Goal: Transaction & Acquisition: Purchase product/service

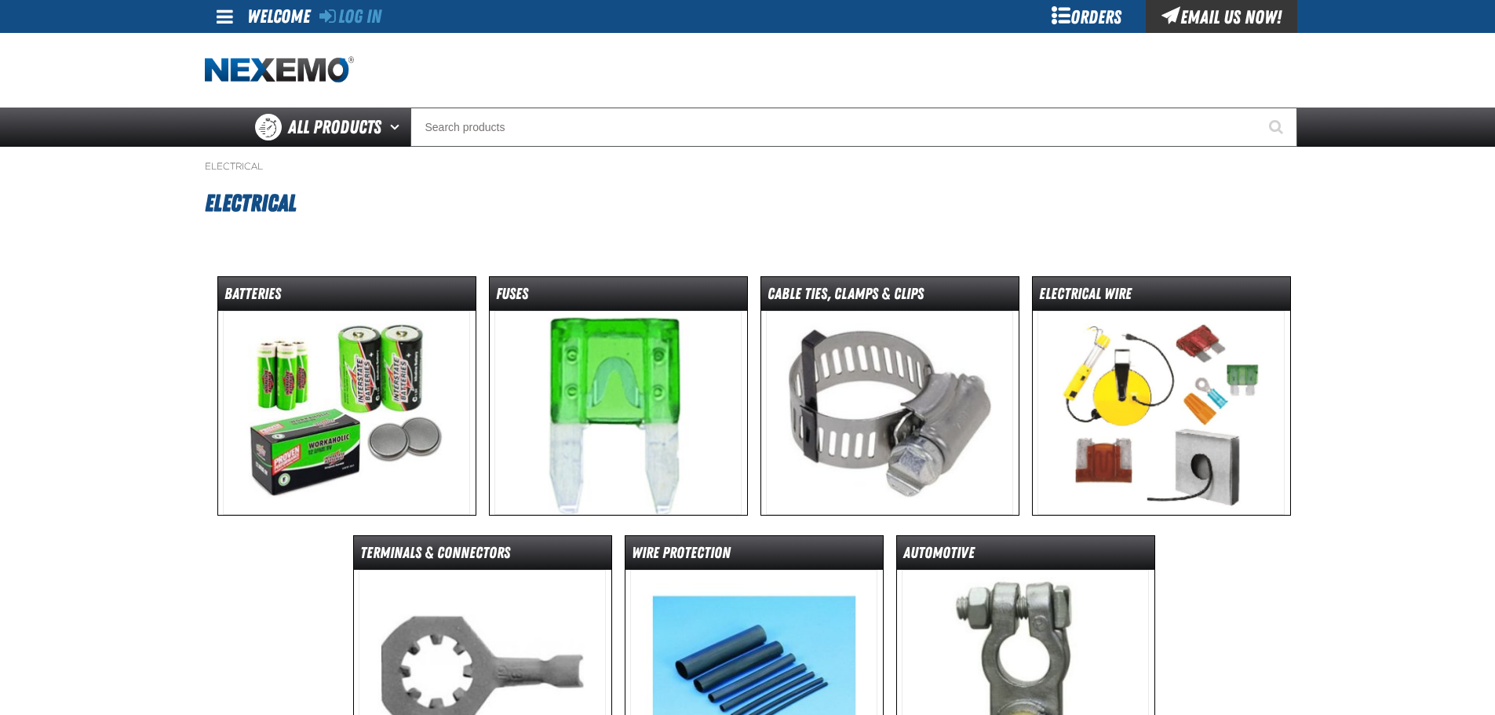
click at [1148, 402] on img at bounding box center [1161, 413] width 247 height 204
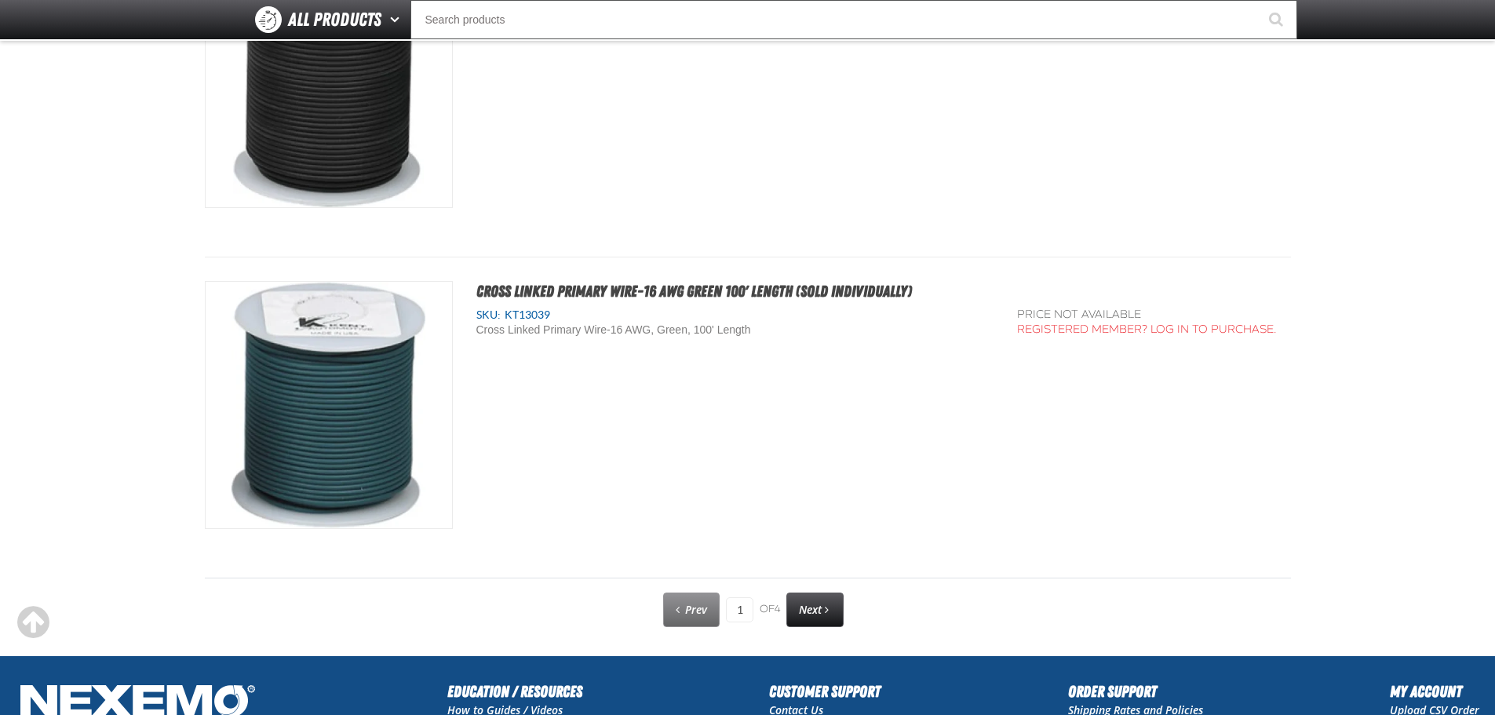
scroll to position [7983, 0]
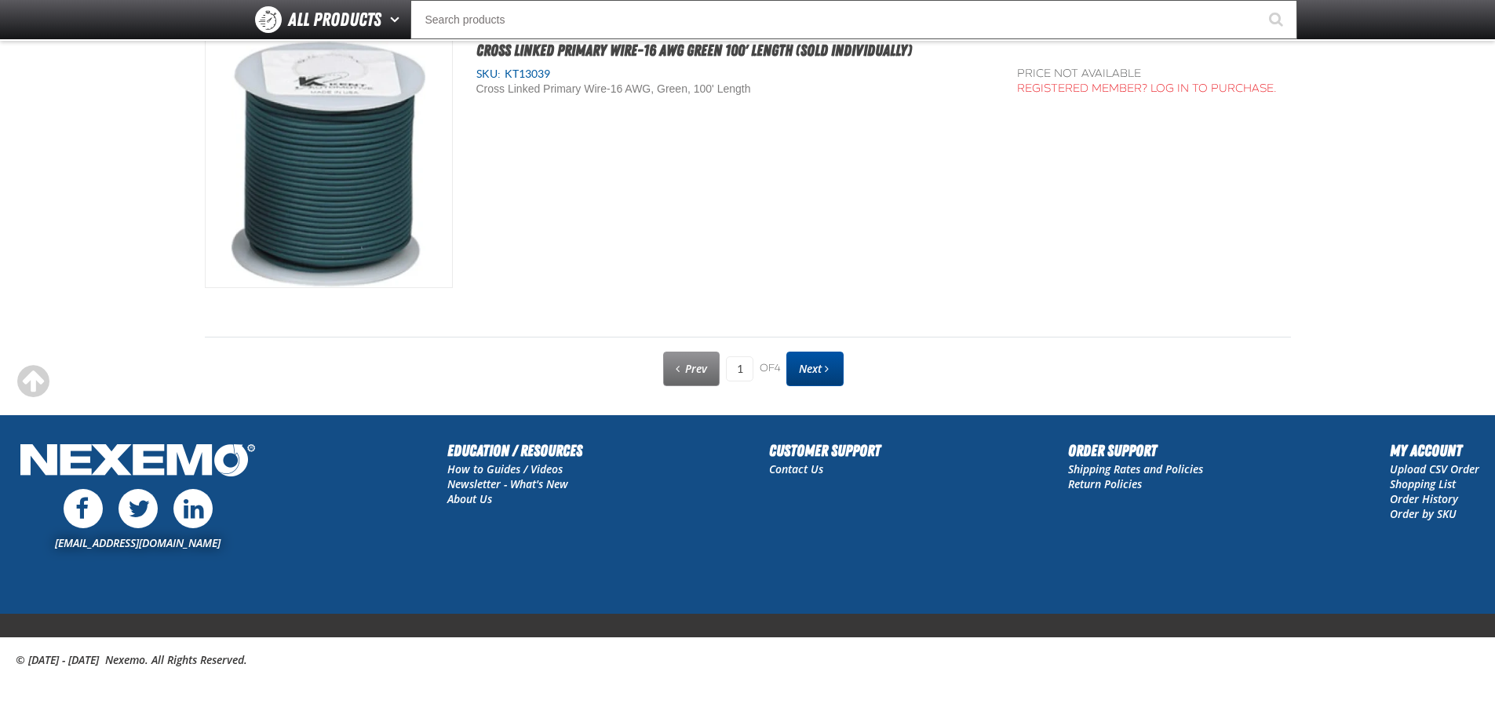
click at [797, 369] on link "Next" at bounding box center [814, 369] width 57 height 35
type input "2"
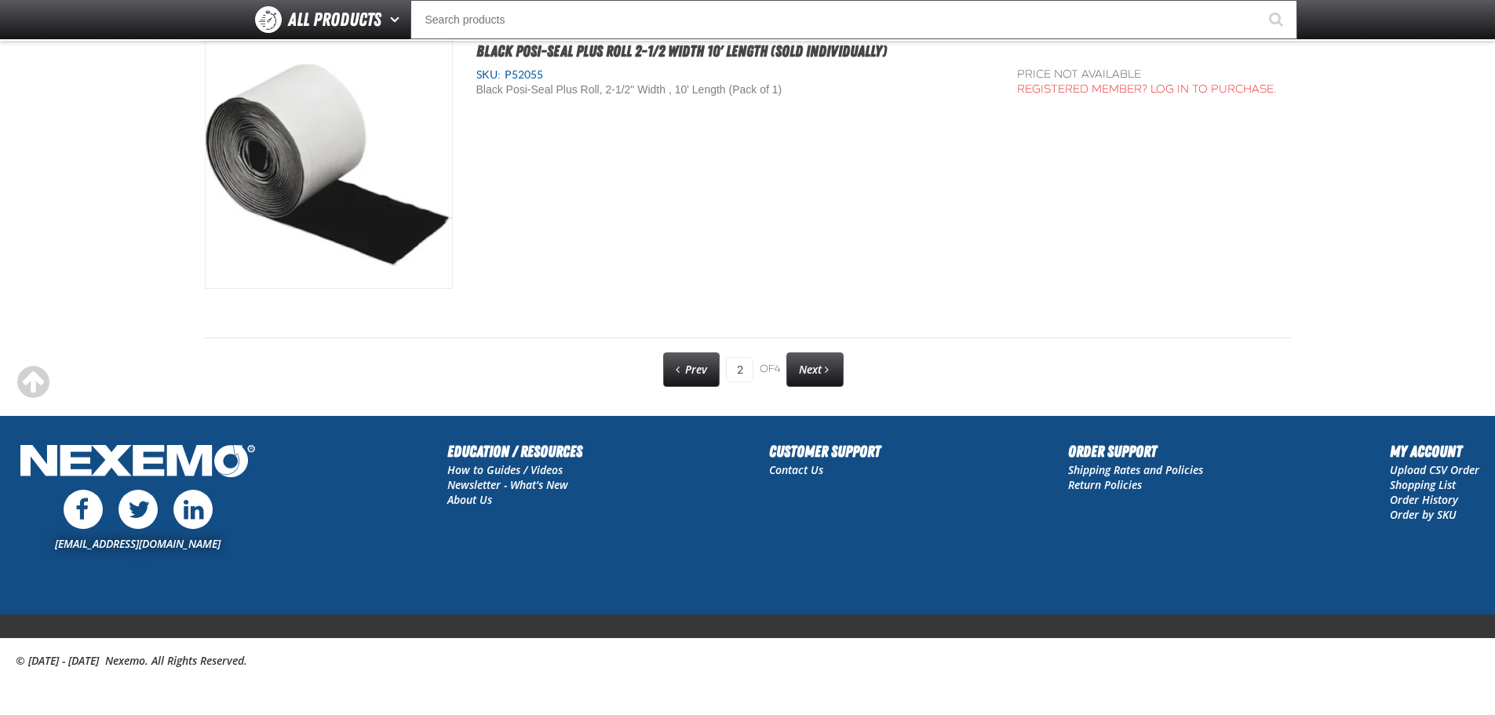
scroll to position [7983, 0]
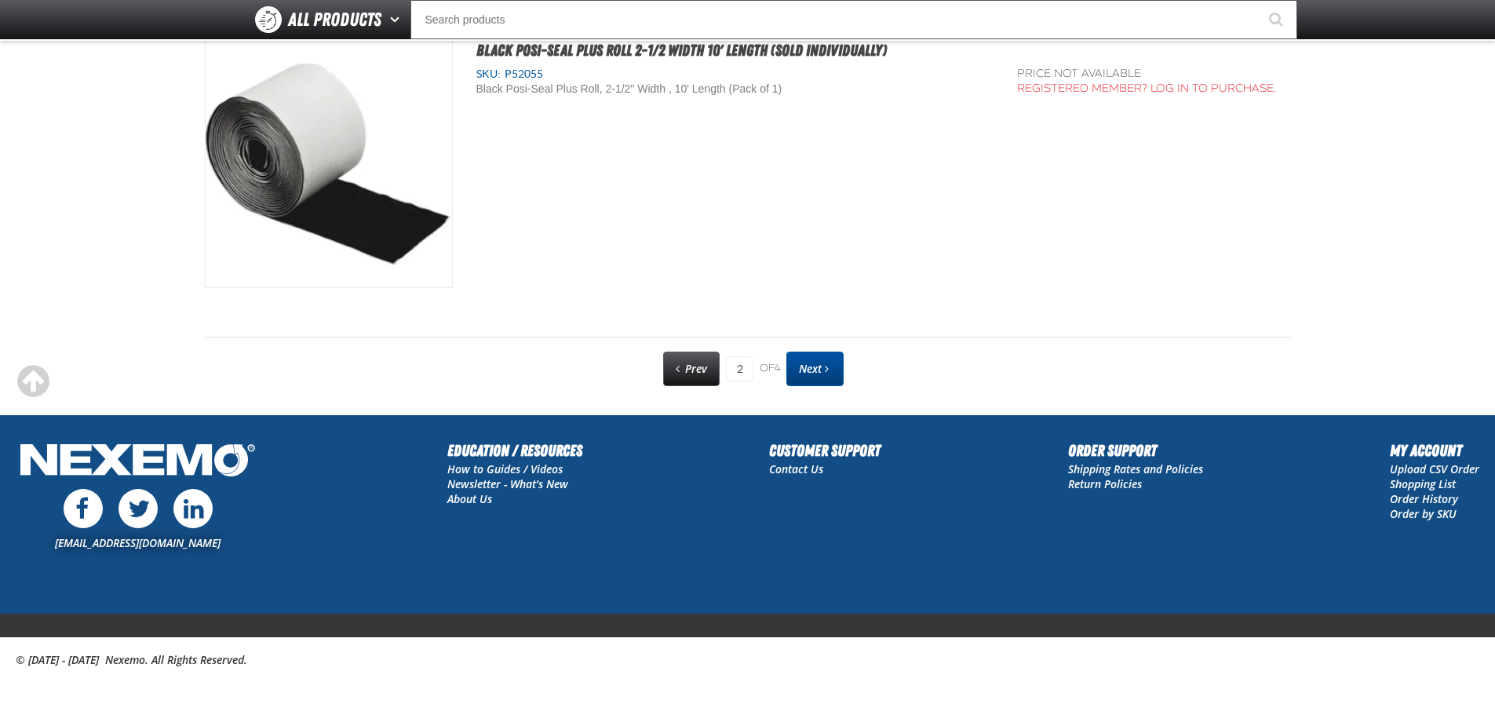
drag, startPoint x: 850, startPoint y: 359, endPoint x: 816, endPoint y: 373, distance: 36.6
click at [850, 359] on div "Prev 2 of 4 Next" at bounding box center [748, 369] width 1086 height 41
click at [816, 373] on span "Next" at bounding box center [810, 368] width 23 height 15
type input "3"
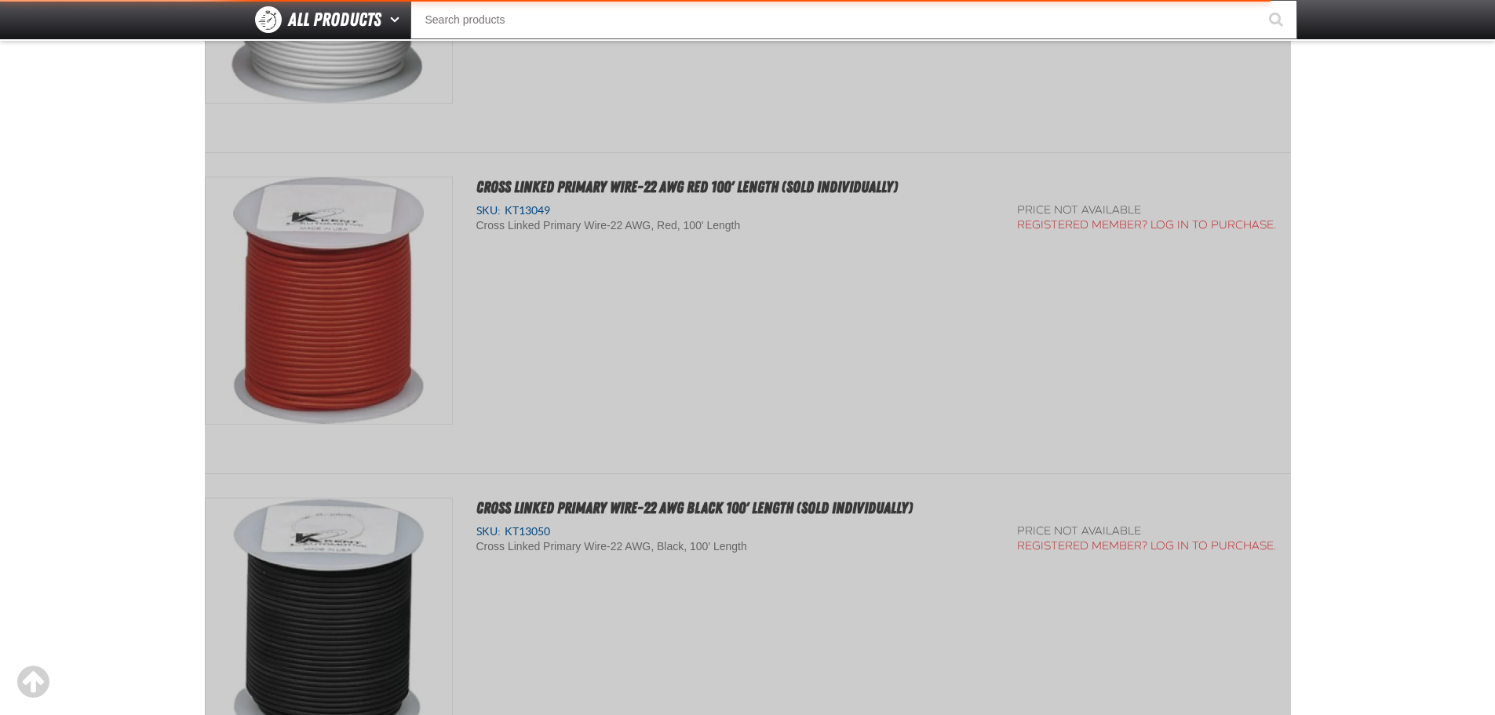
scroll to position [284, 0]
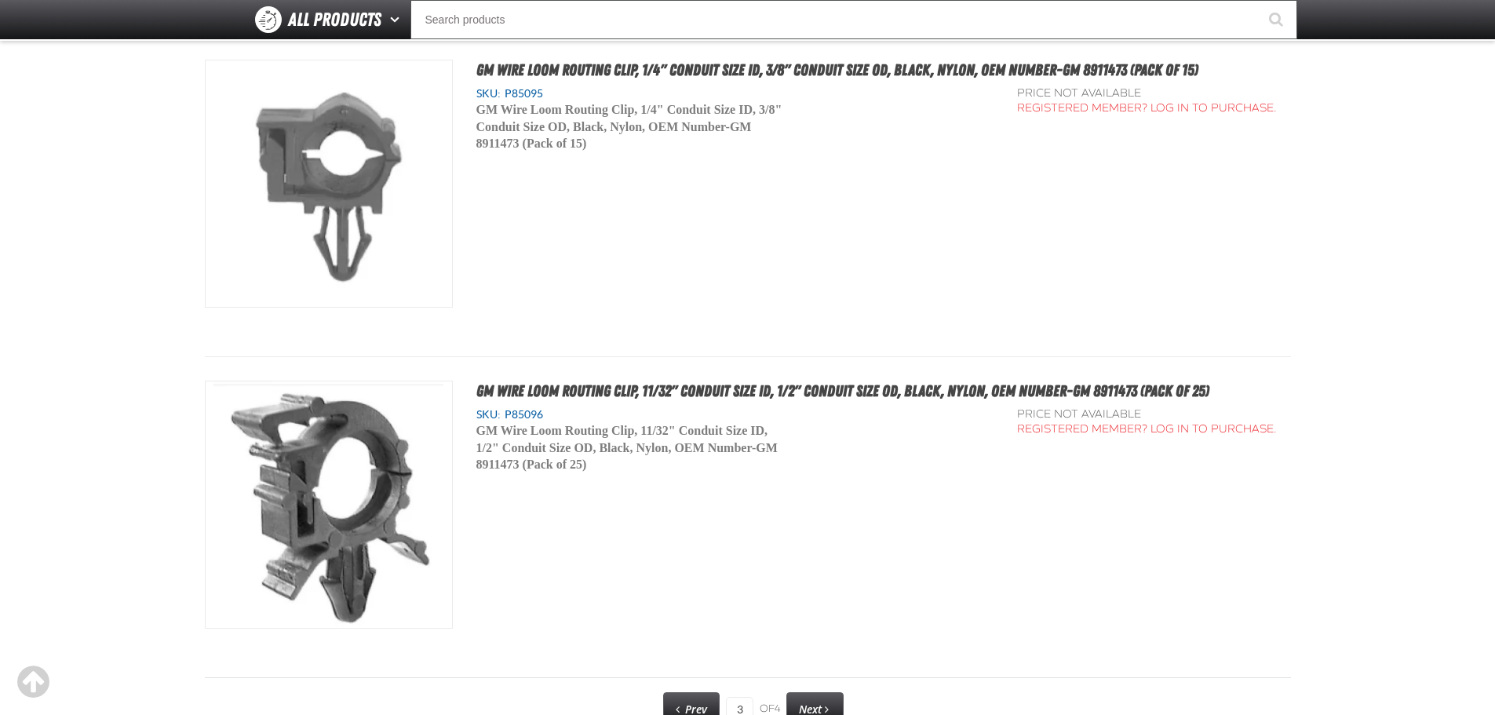
scroll to position [7983, 0]
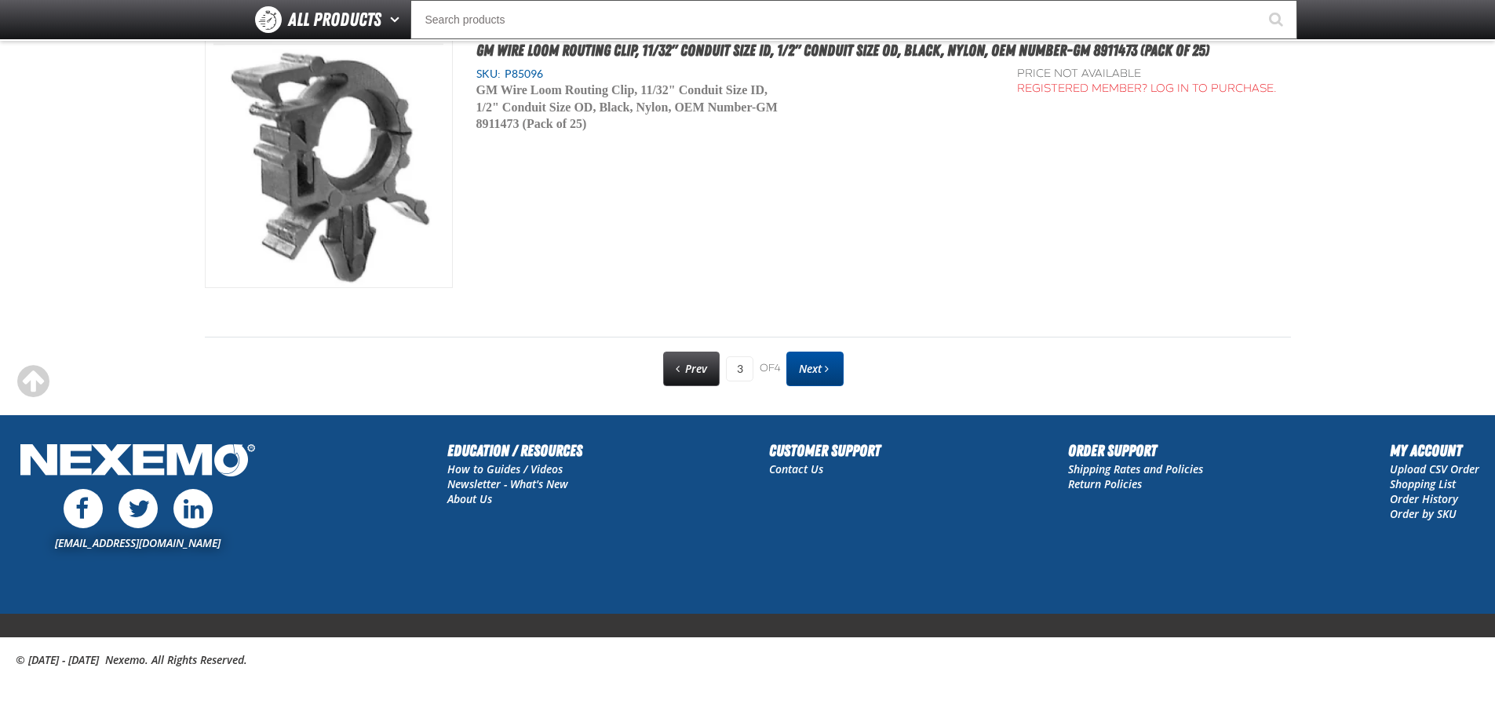
click at [822, 371] on span "Next" at bounding box center [810, 368] width 23 height 15
type input "4"
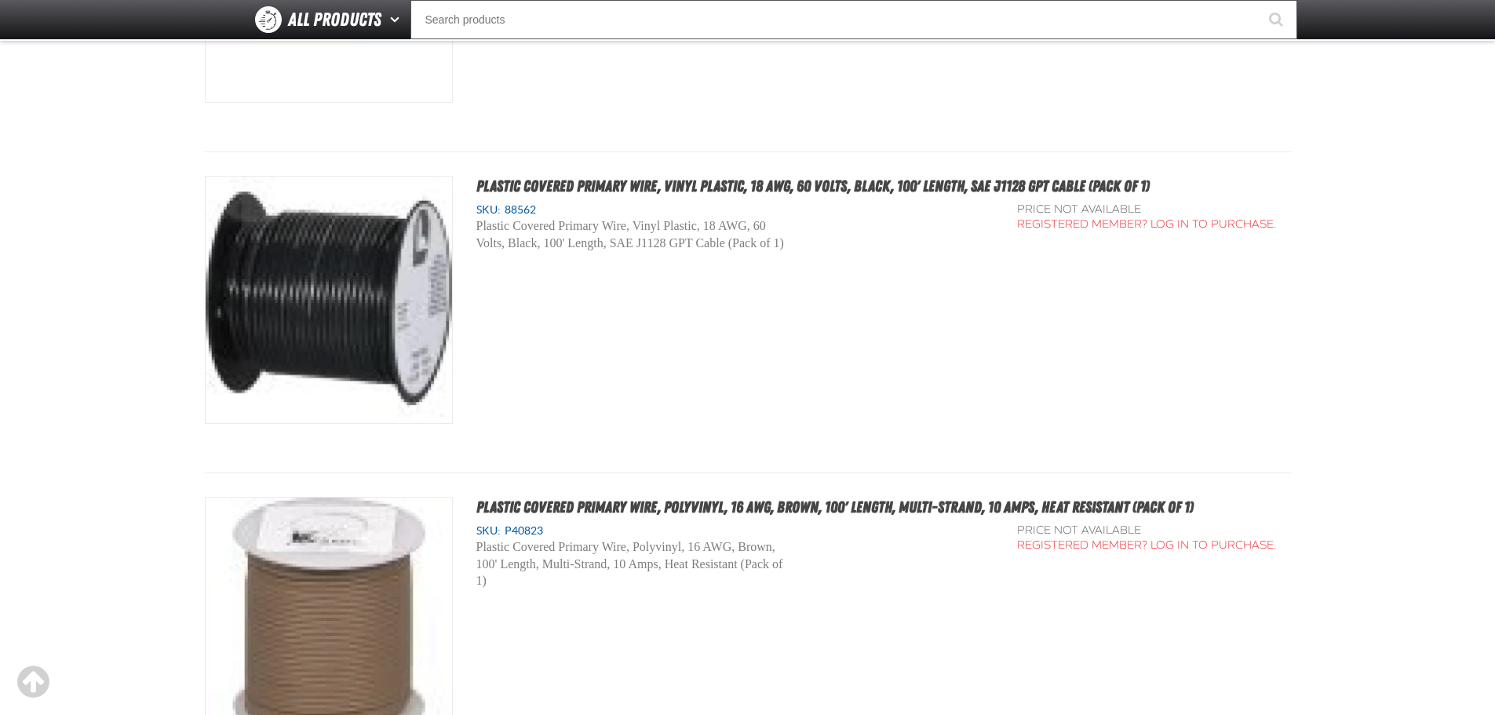
scroll to position [2482, 0]
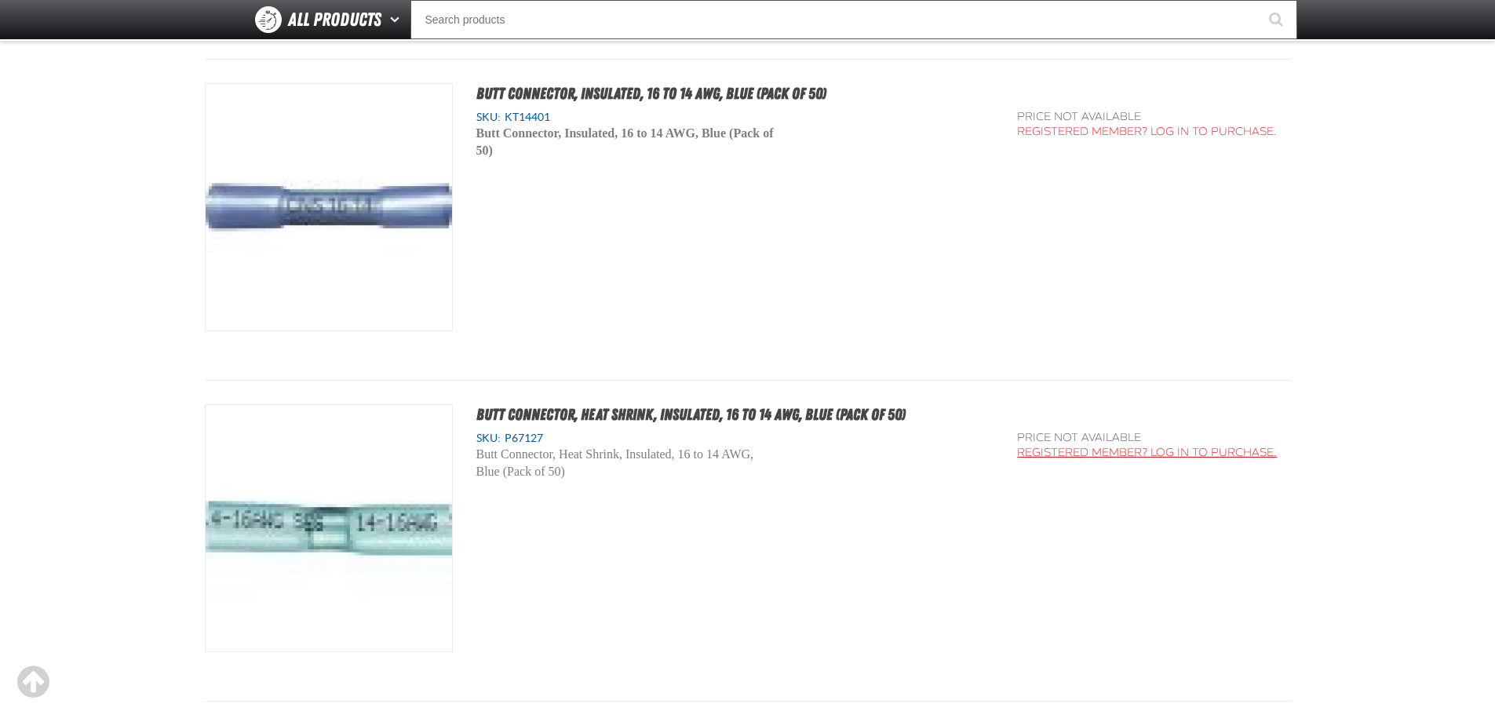
click at [1096, 456] on link "Registered Member? Log In to purchase." at bounding box center [1147, 452] width 260 height 13
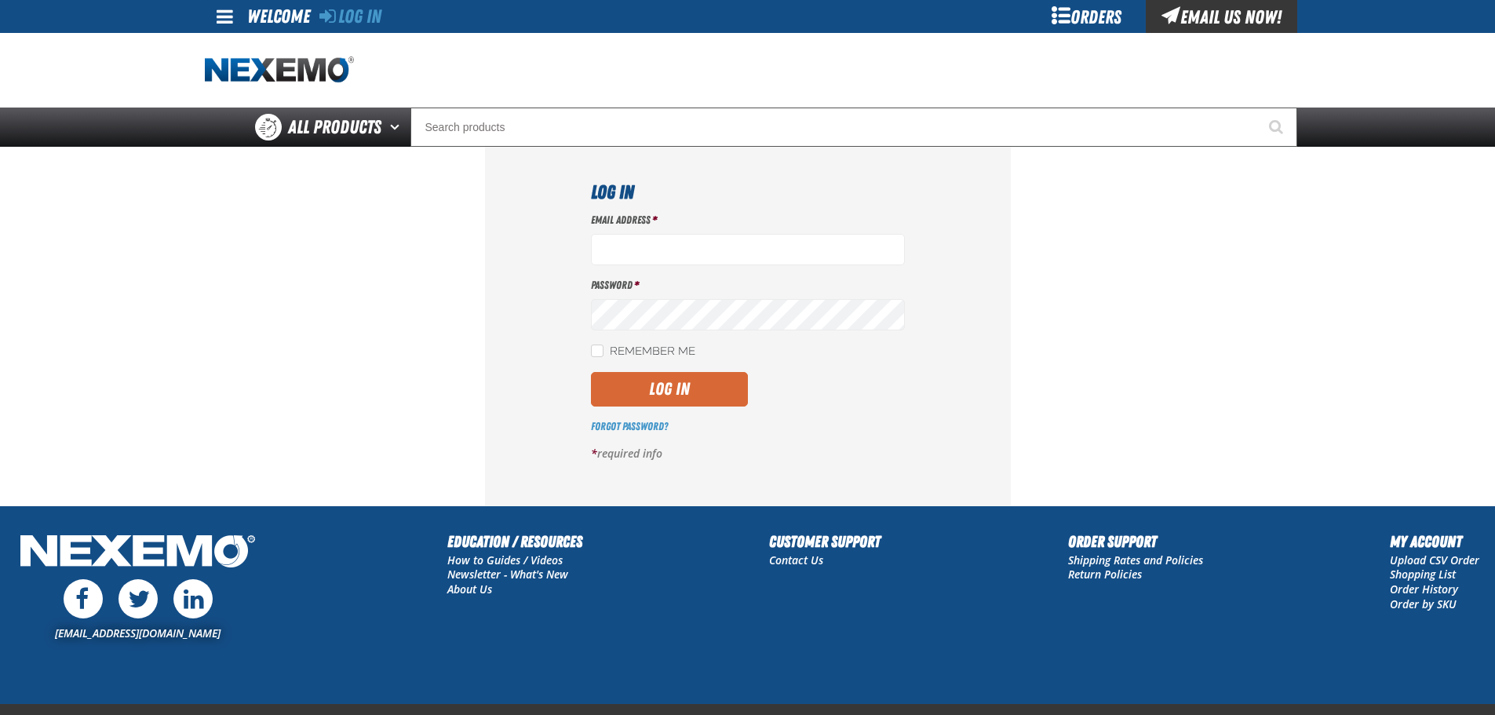
type input "mkimble@vtaig.com"
click at [648, 385] on button "Log In" at bounding box center [669, 389] width 157 height 35
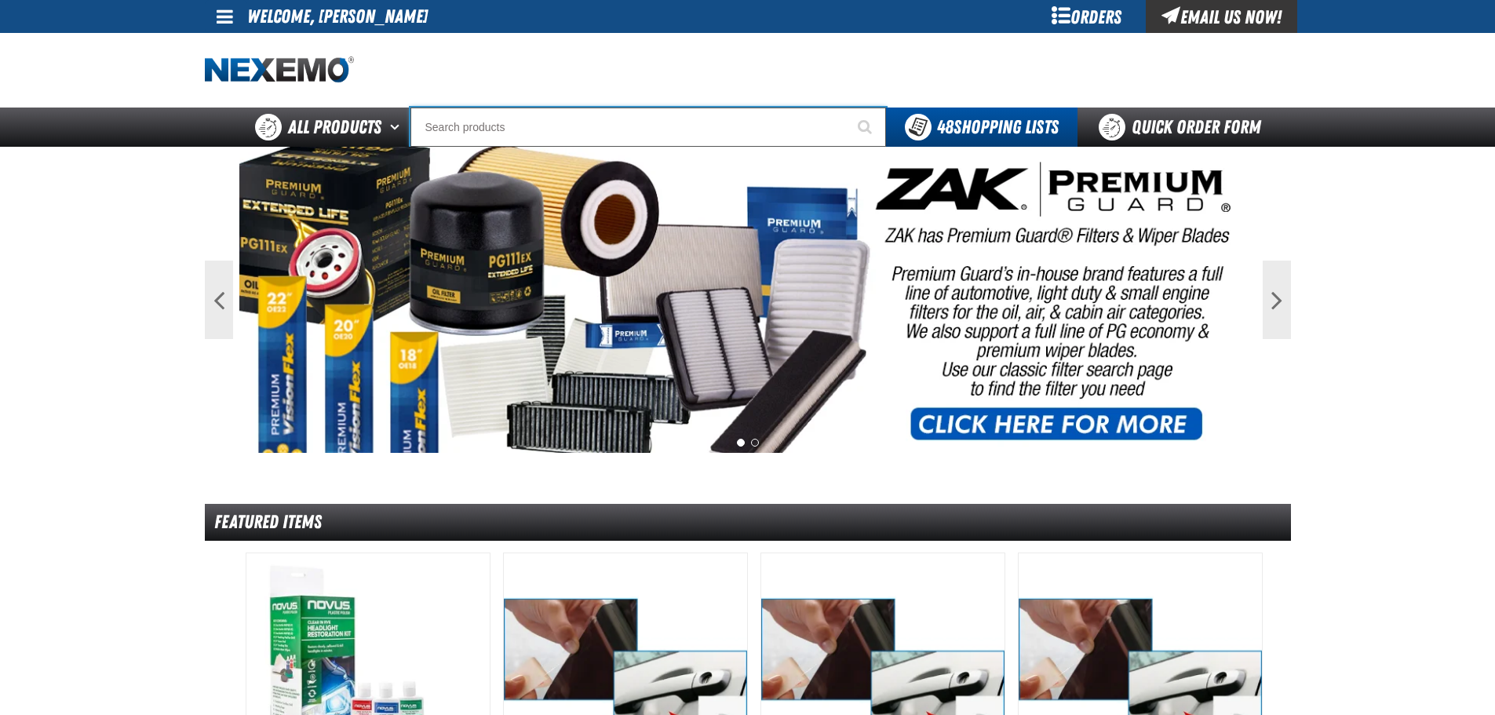
click at [538, 123] on input "Search" at bounding box center [649, 127] width 476 height 39
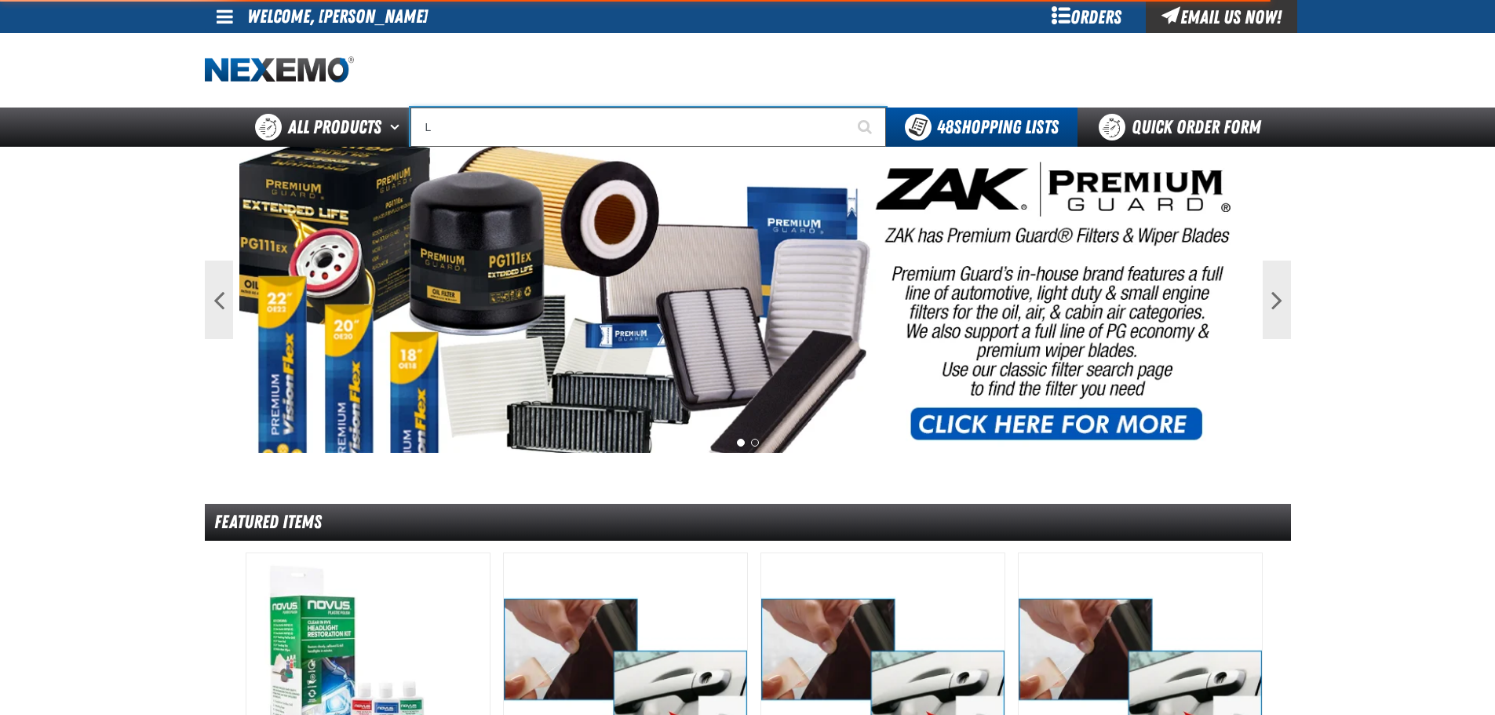
type input "LI"
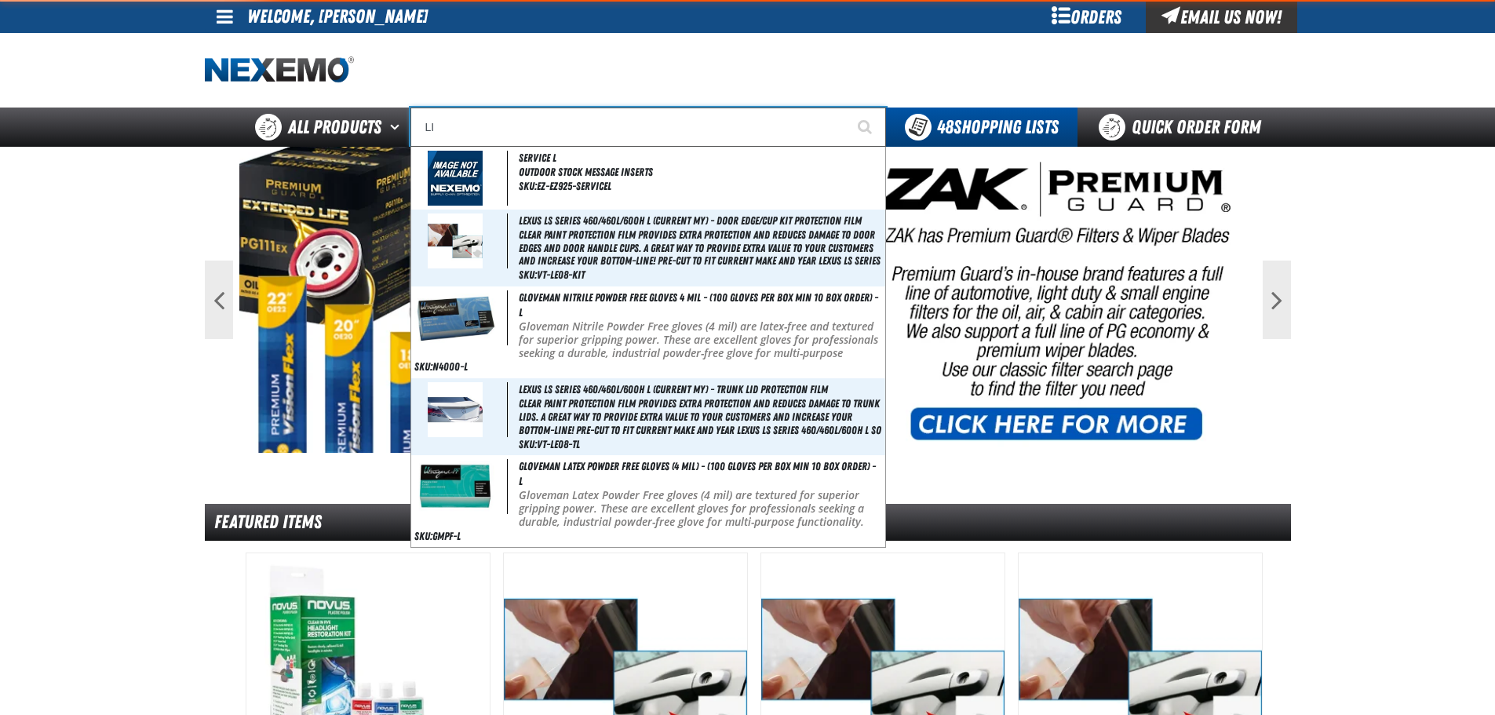
type input "LINCOLN"
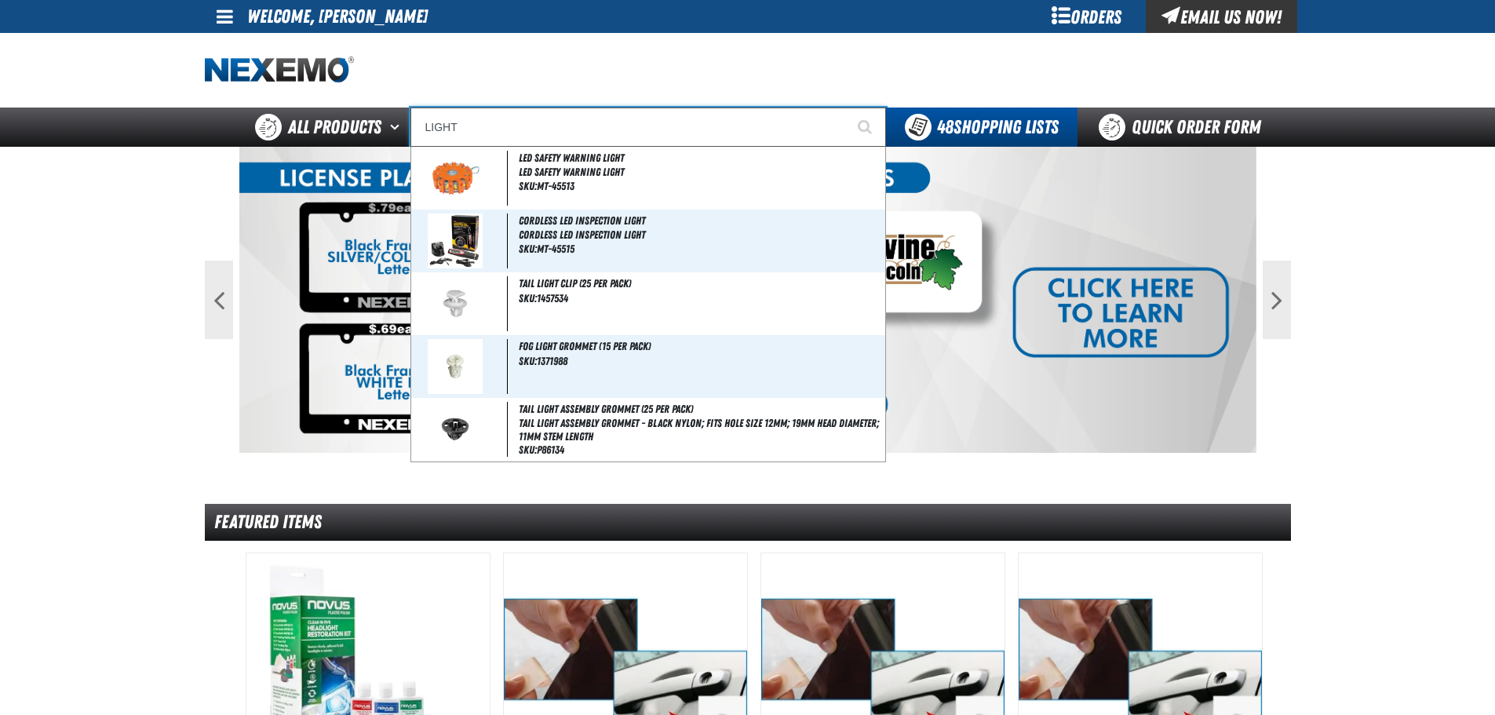
type input "LIGHT"
click at [847, 108] on button "Start Searching" at bounding box center [866, 127] width 39 height 39
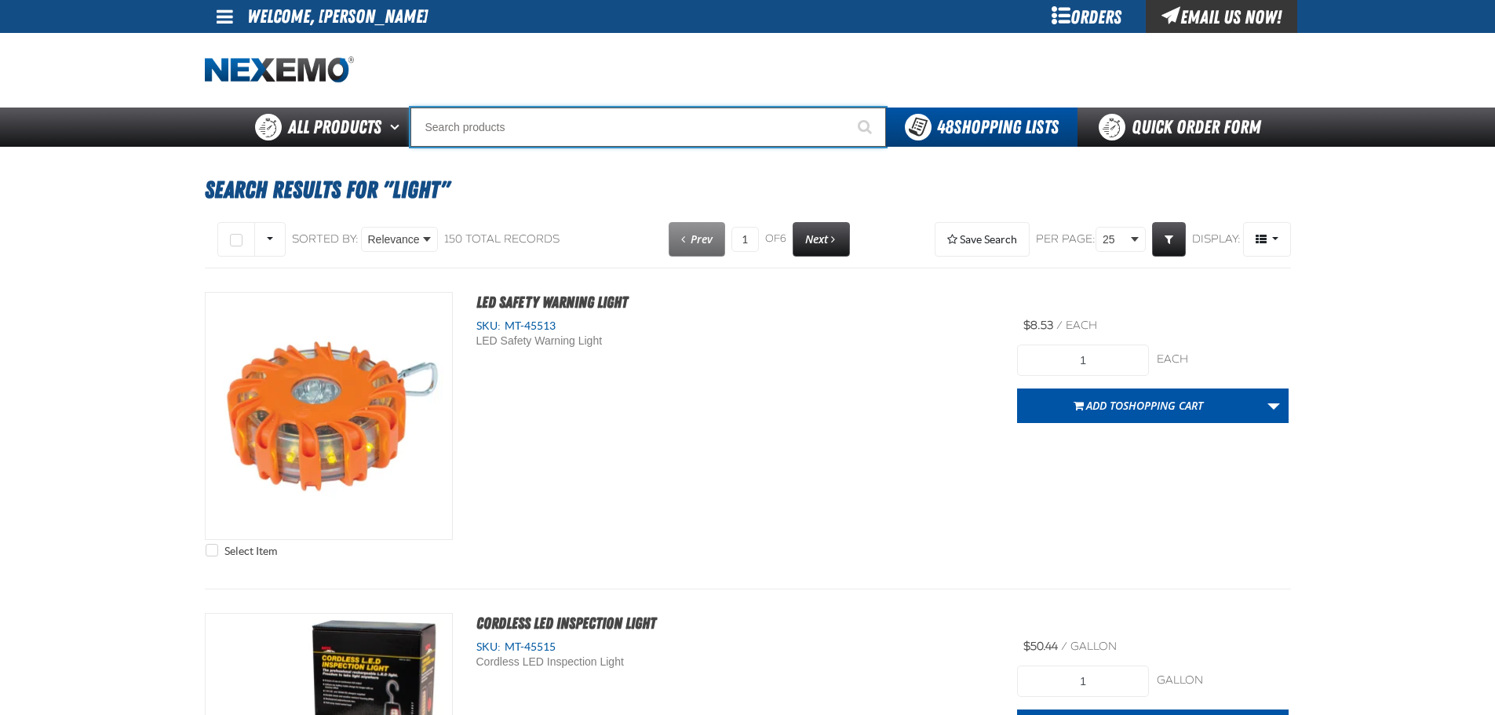
click at [490, 129] on input "Search" at bounding box center [649, 127] width 476 height 39
type input "D"
type input "D Alkaline Battery 1.5 Volt (ph)"
type input "DROP LIGHT"
click at [847, 108] on button "Start Searching" at bounding box center [866, 127] width 39 height 39
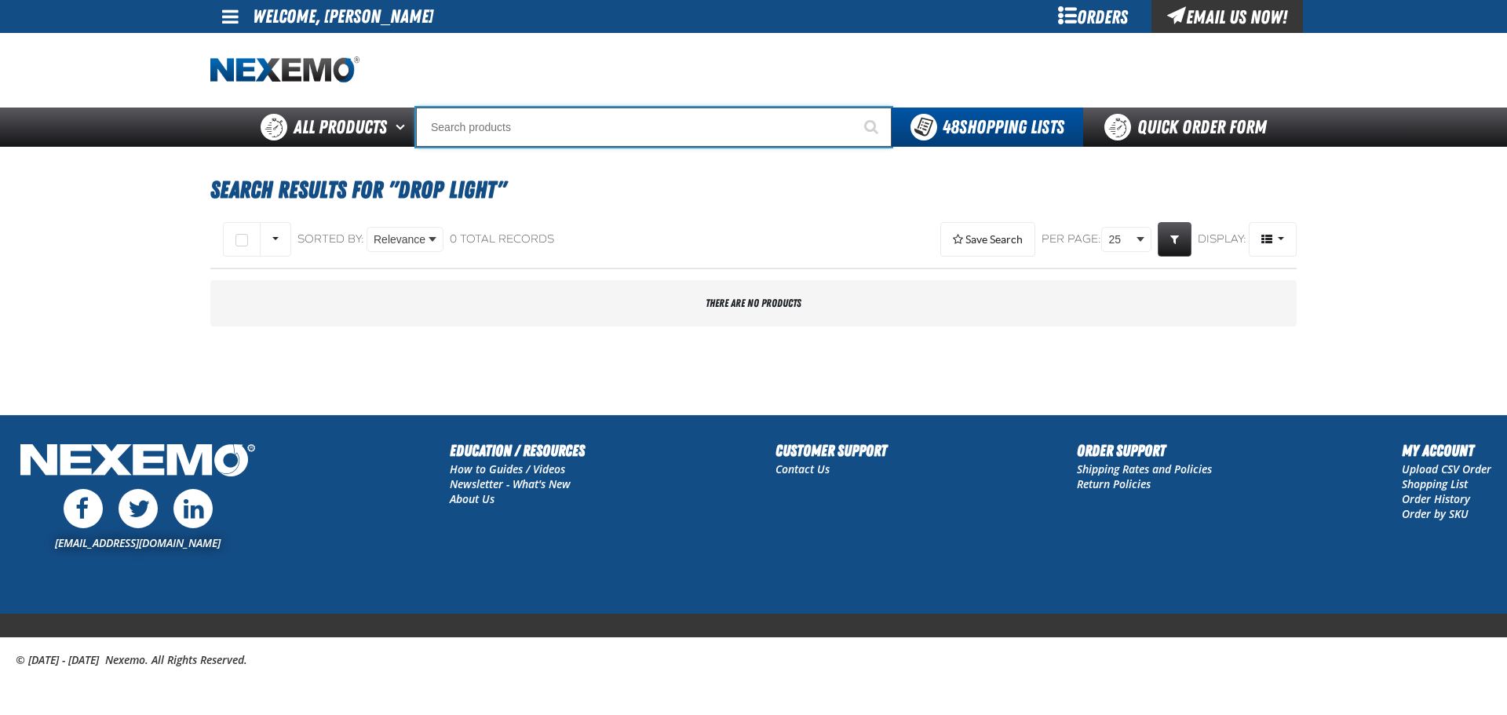
click at [505, 119] on input "Search" at bounding box center [654, 127] width 476 height 39
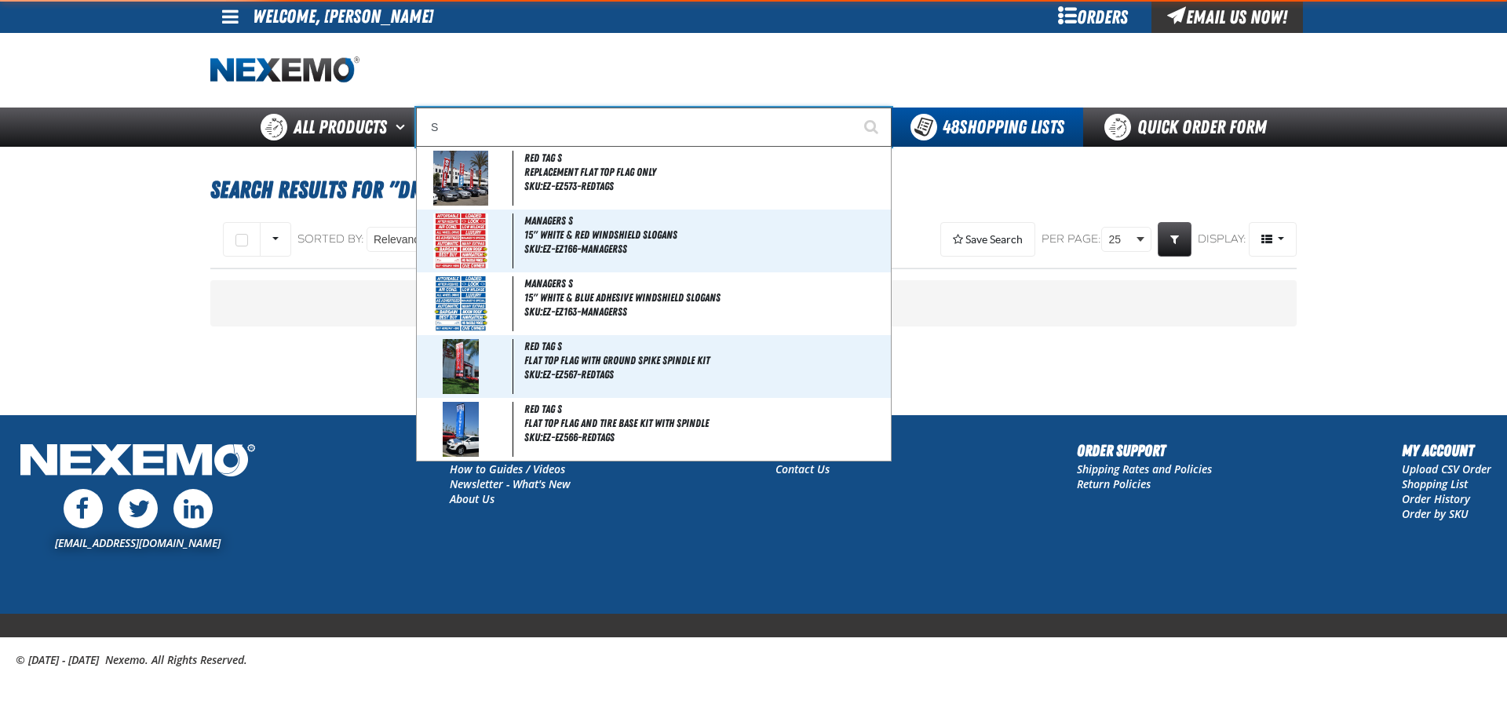
type input "SO"
type input "SOLD"
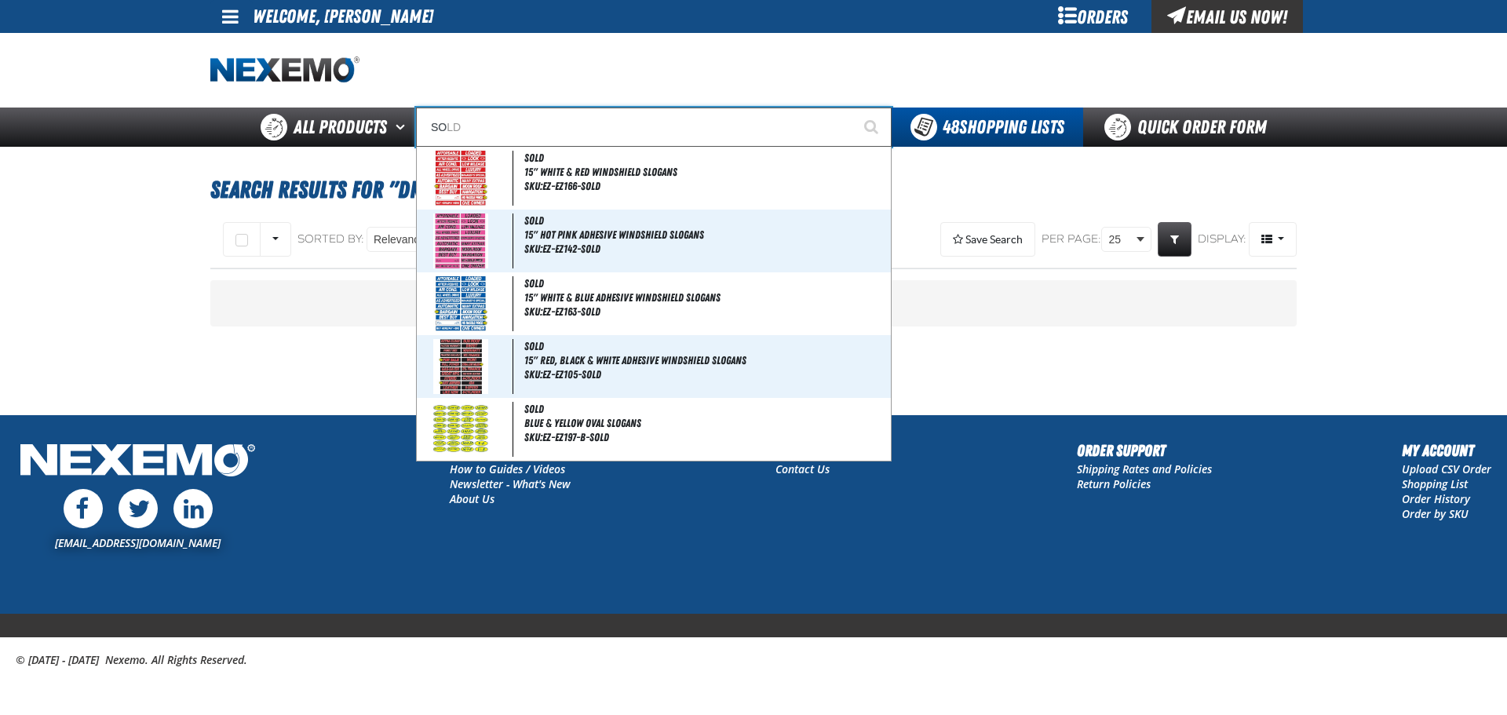
type input "SOL"
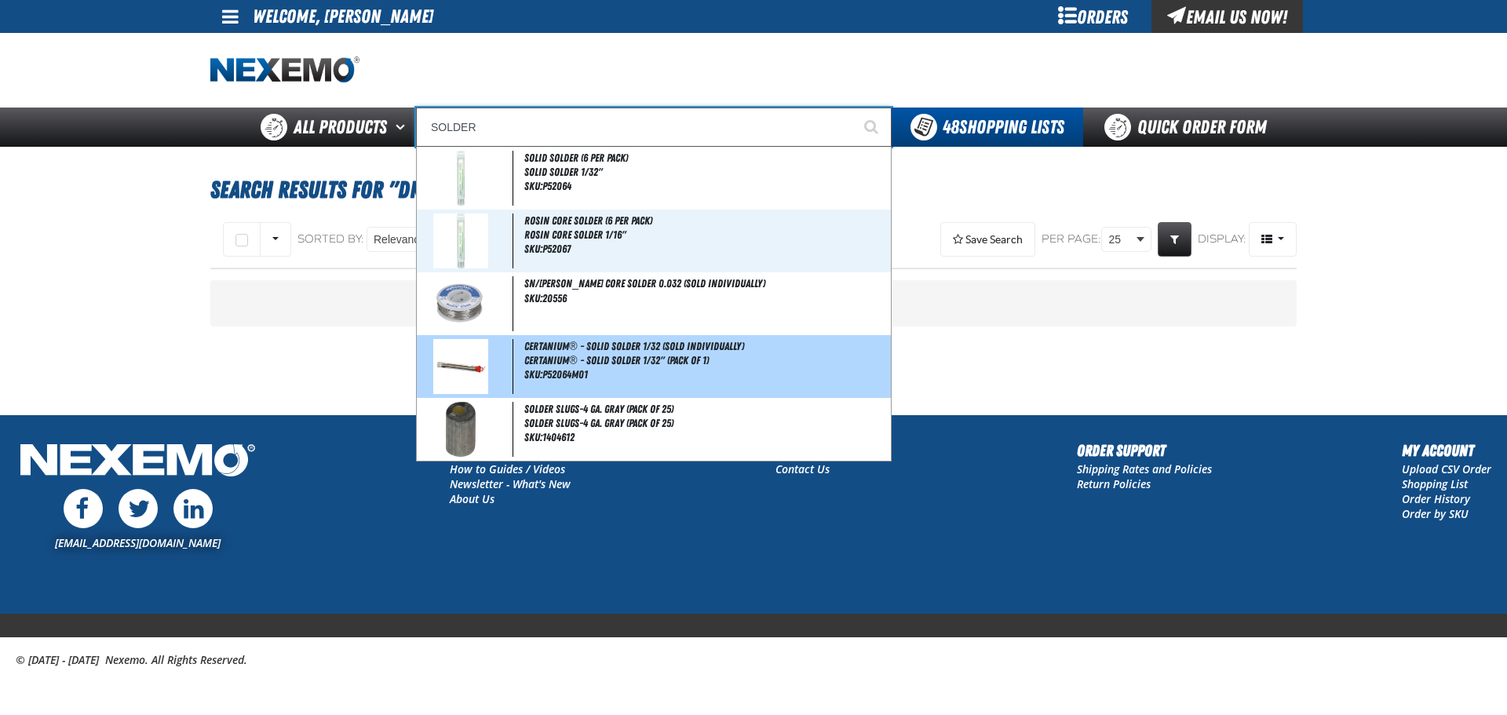
click at [565, 367] on div "Certanium® - Solid Solder 1/32 (Sold Individually) Certanium® - Solid Solder 1/…" at bounding box center [654, 366] width 474 height 63
type input "Certanium&reg; - Solid Solder 1/32 (Sold Individually)"
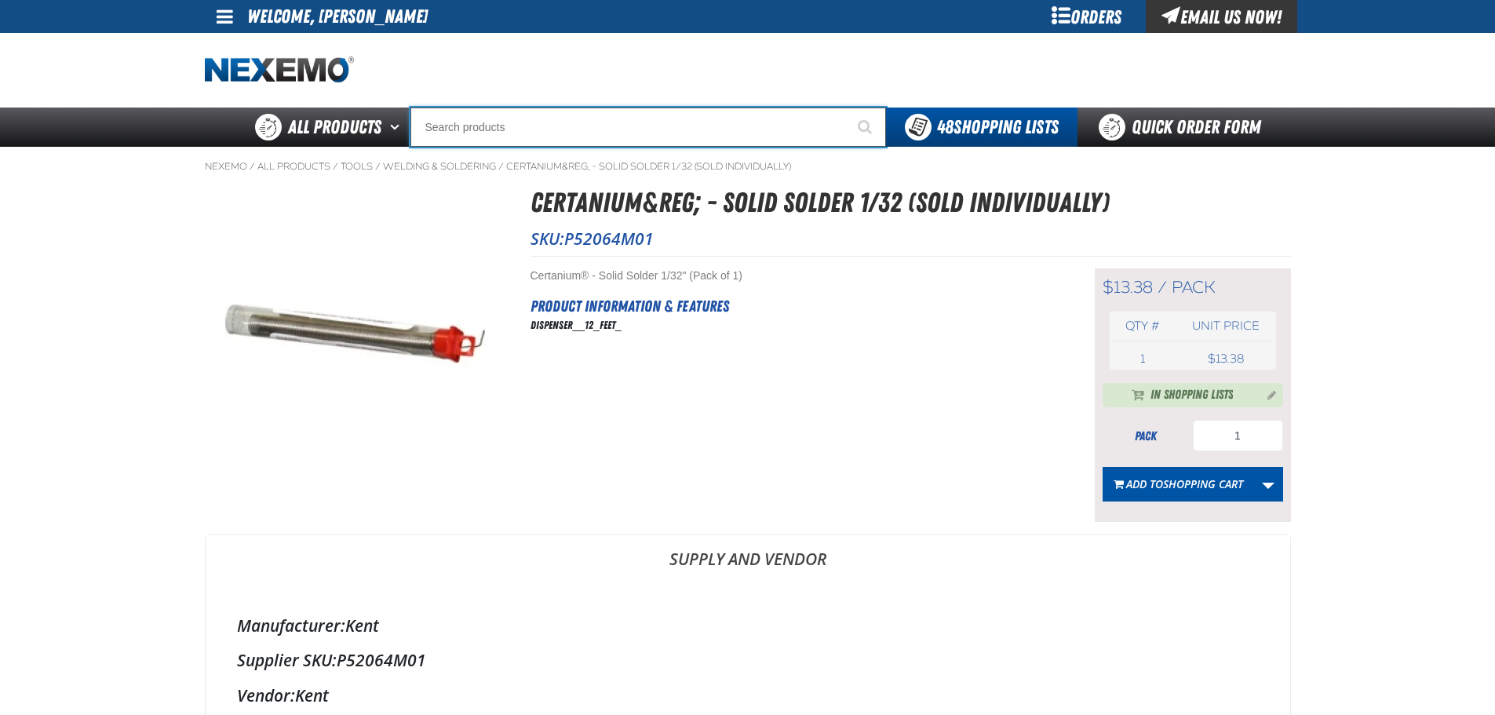
click at [546, 134] on input "Search" at bounding box center [649, 127] width 476 height 39
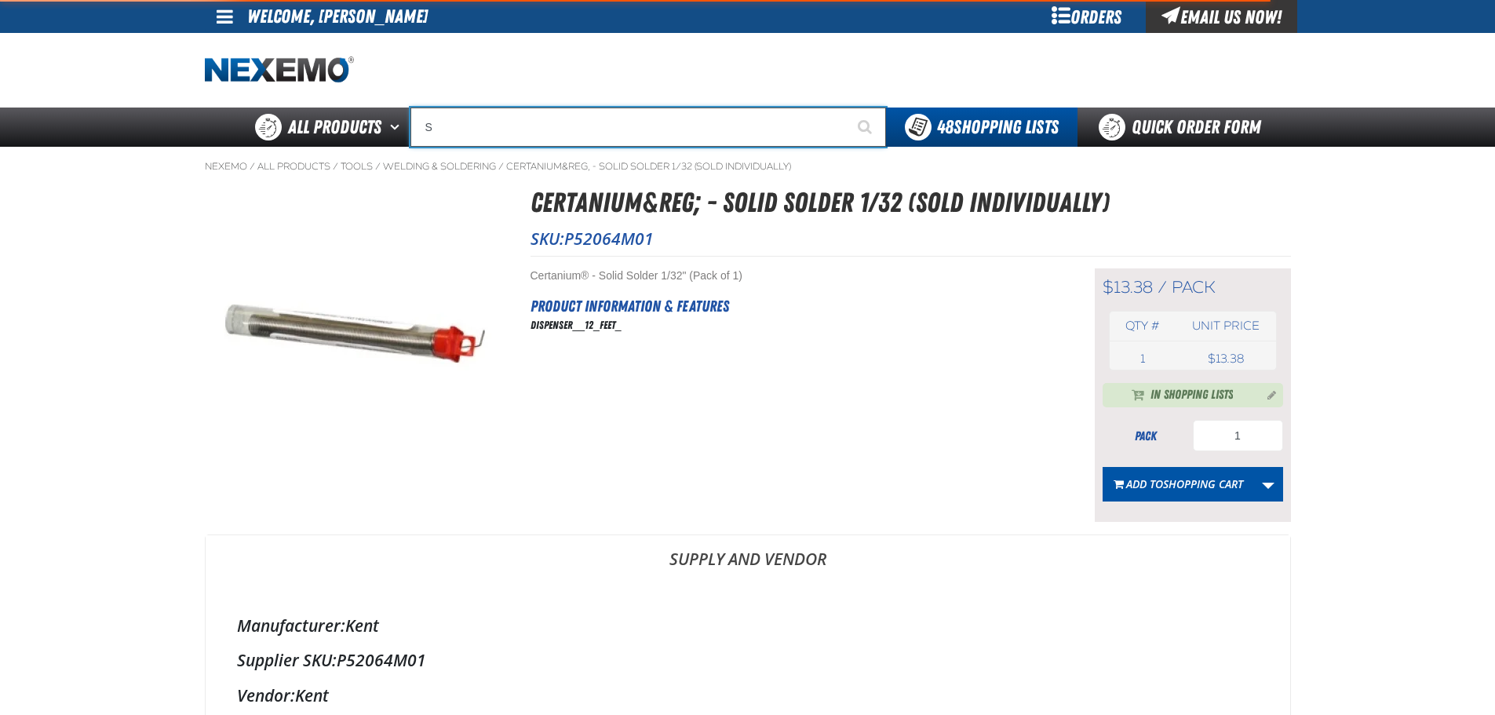
type input "SO"
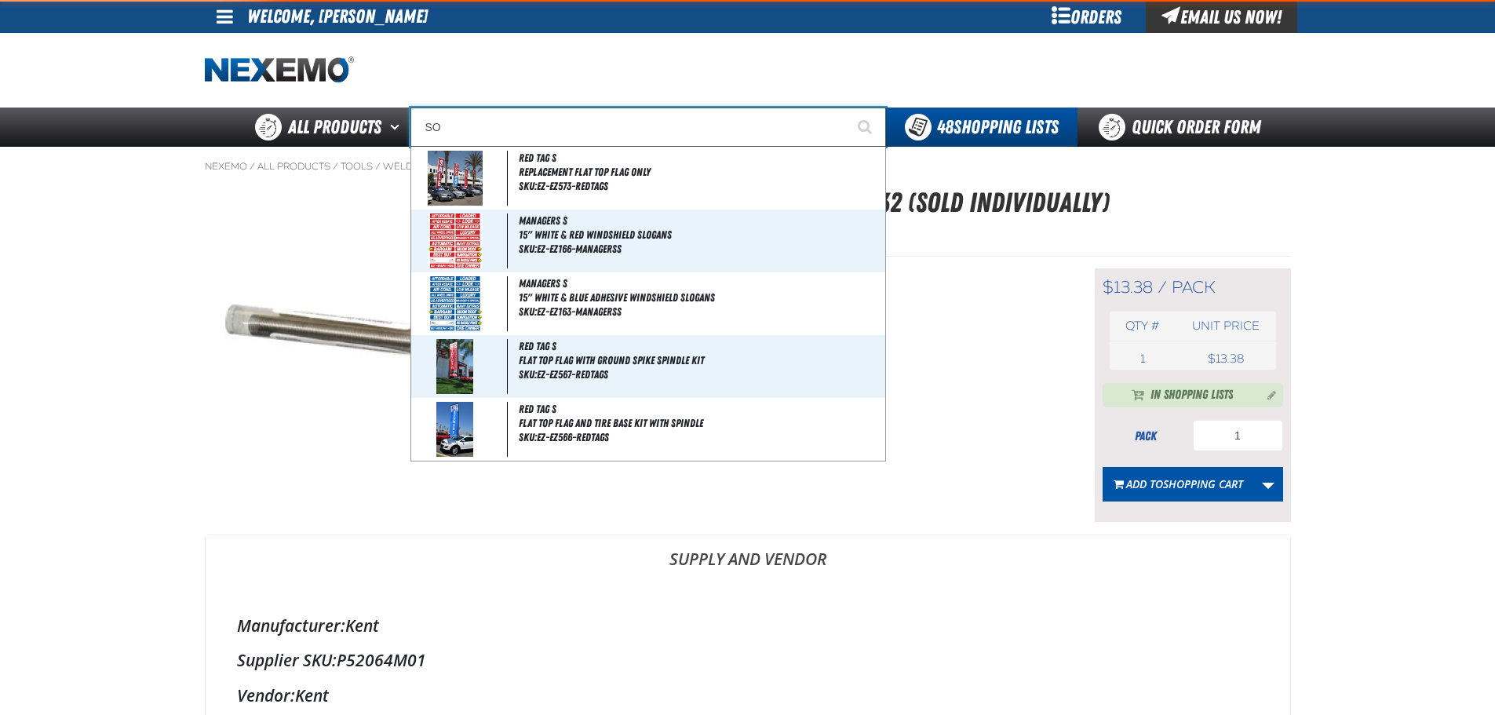
type input "SOLD"
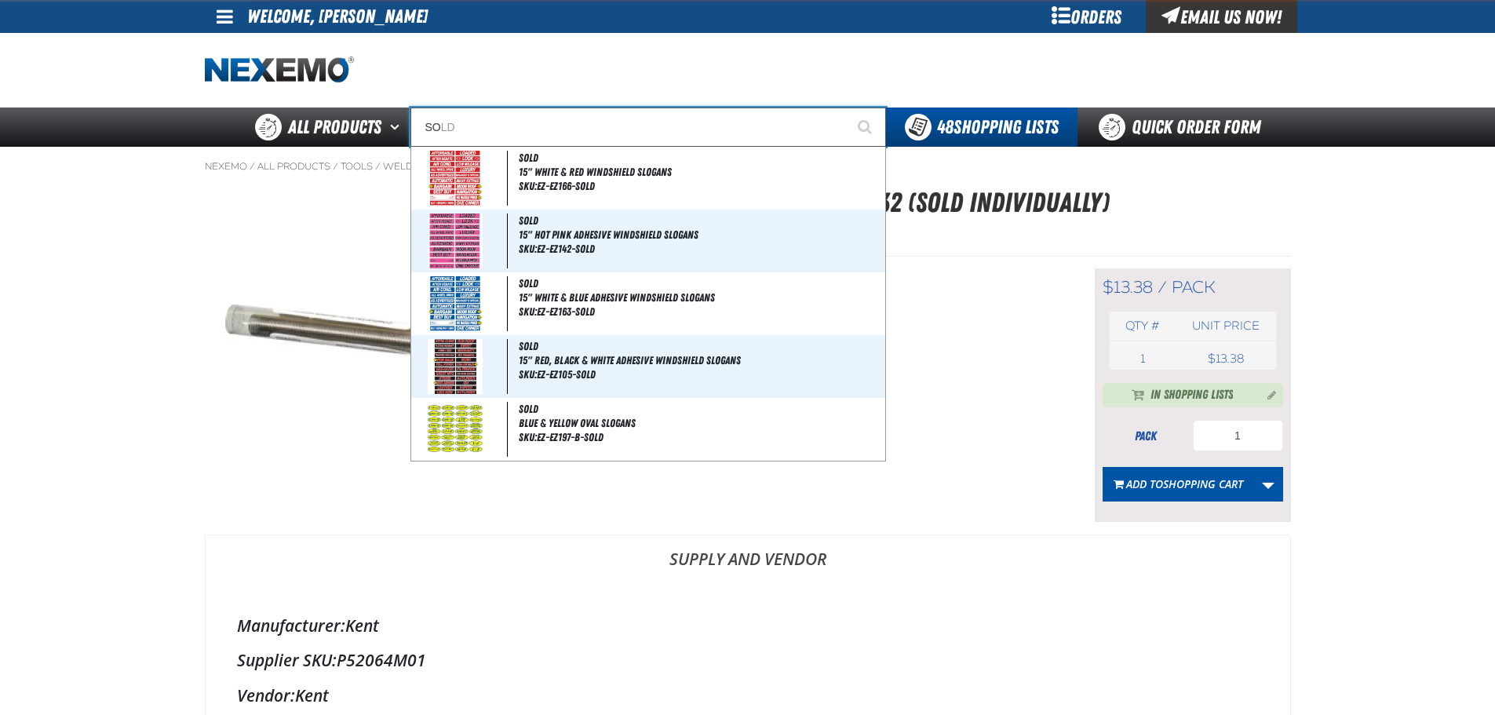
type input "SOL"
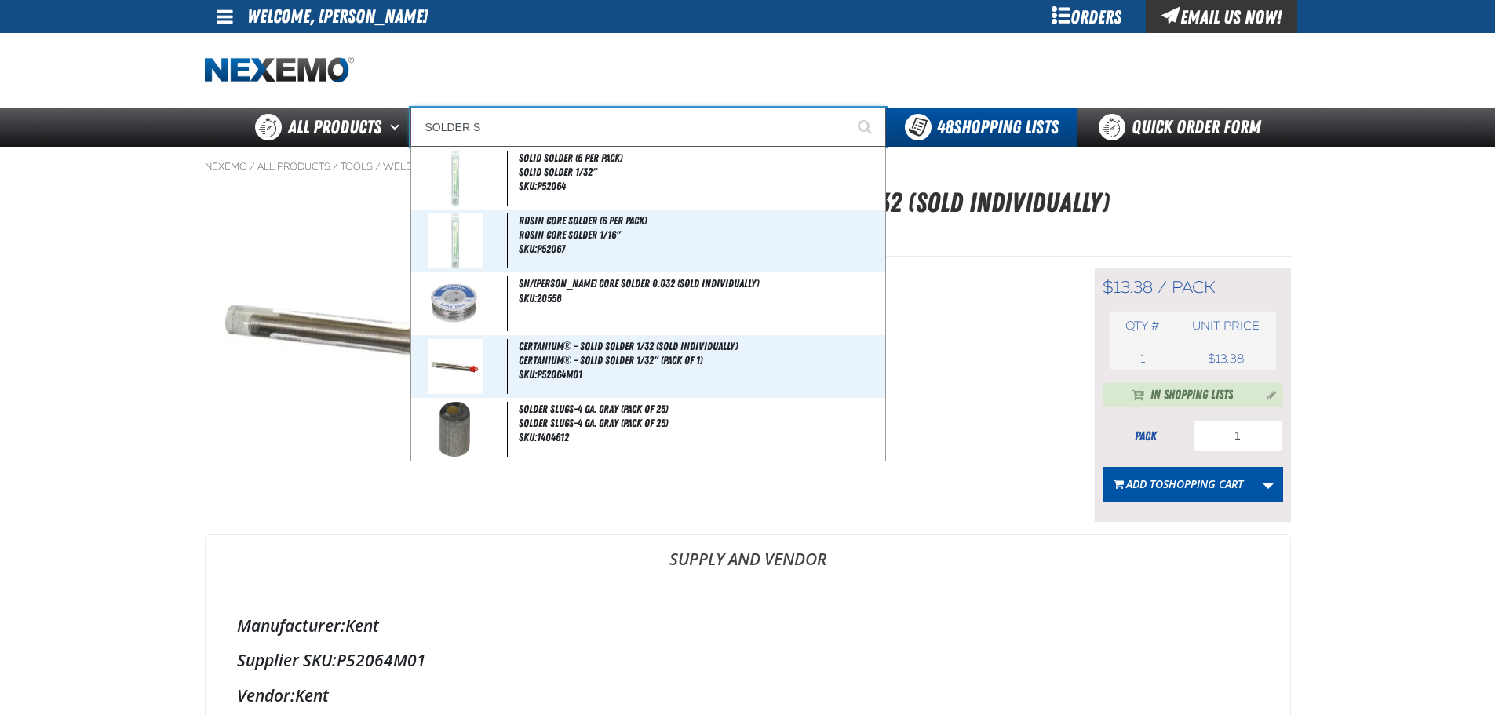
type input "SOLDER SL"
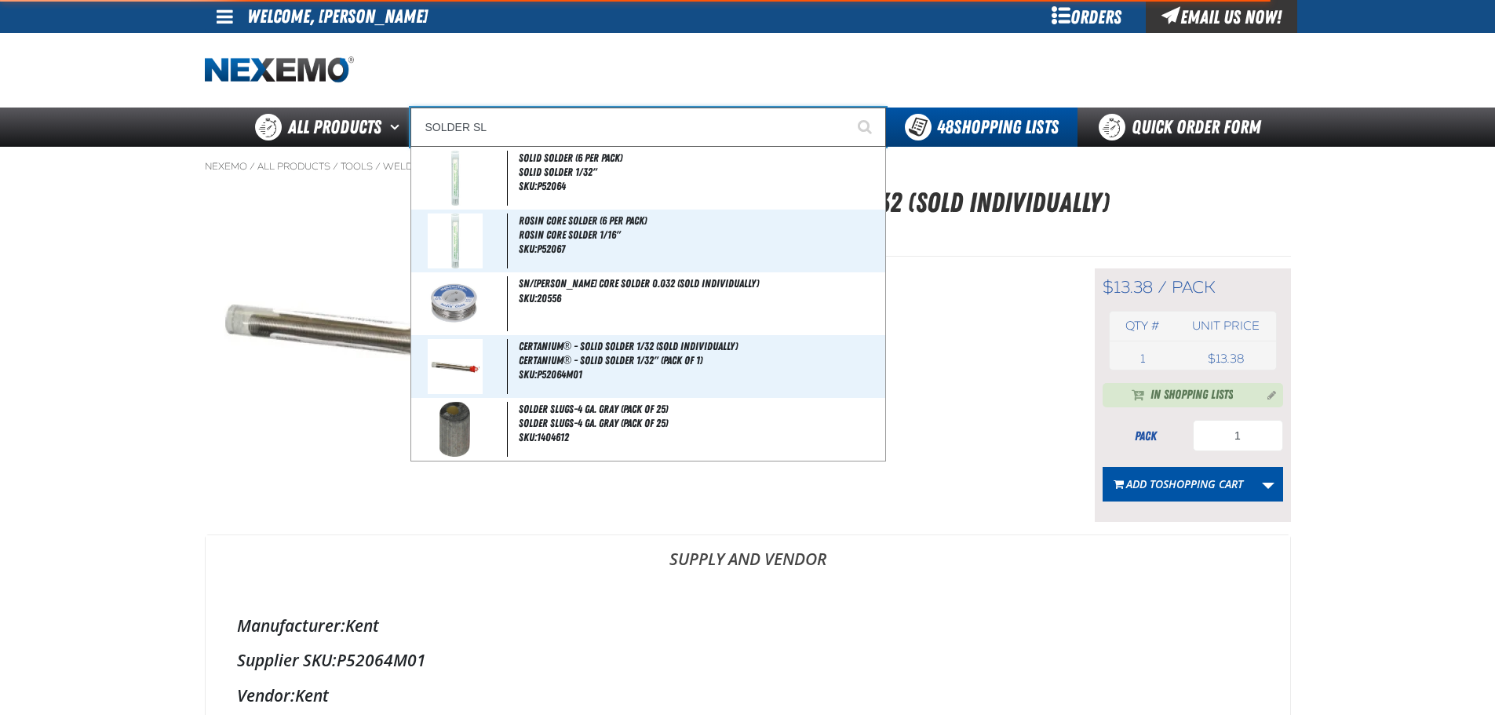
type input "SOLDER SLugs-4 Ga. Gray (Pack of 25)"
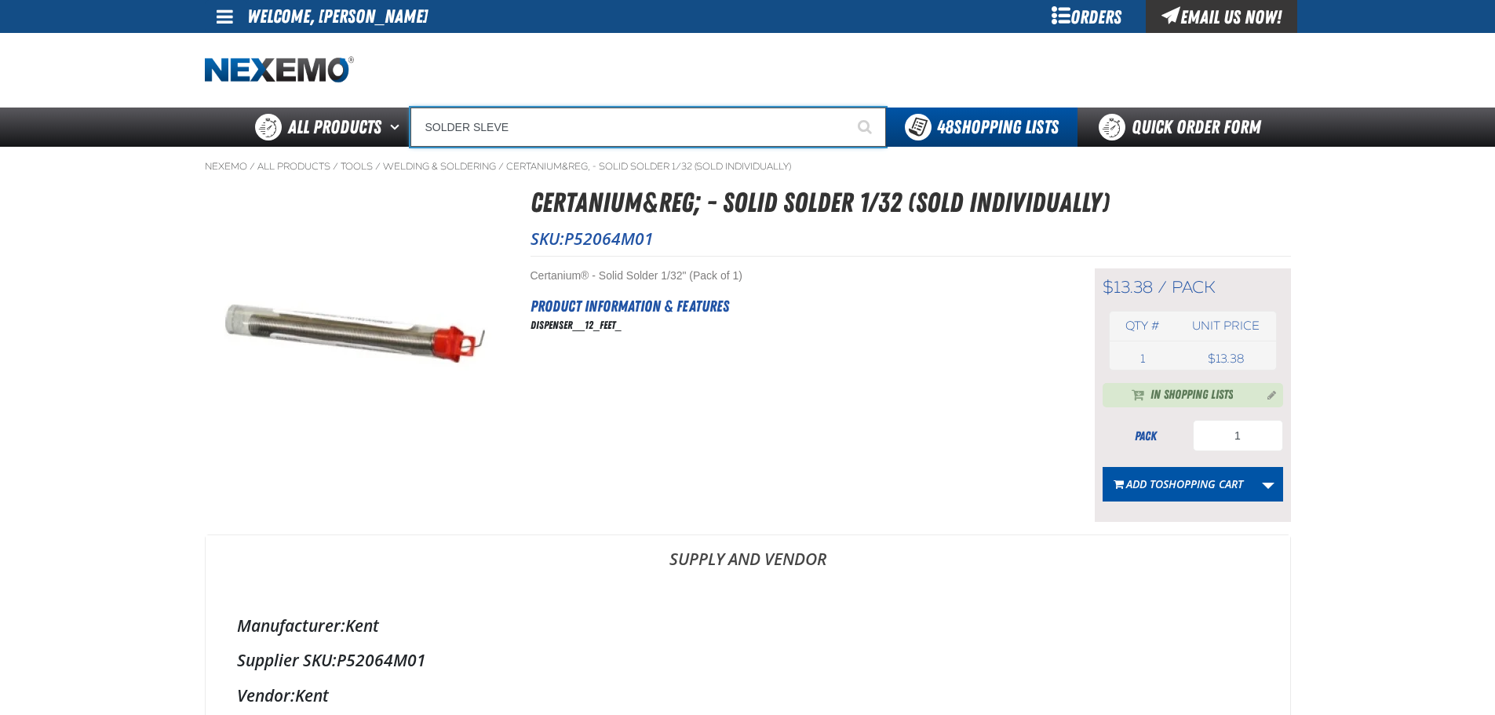
type input "SOLDER SLEVE"
click at [847, 108] on button "Start Searching" at bounding box center [866, 127] width 39 height 39
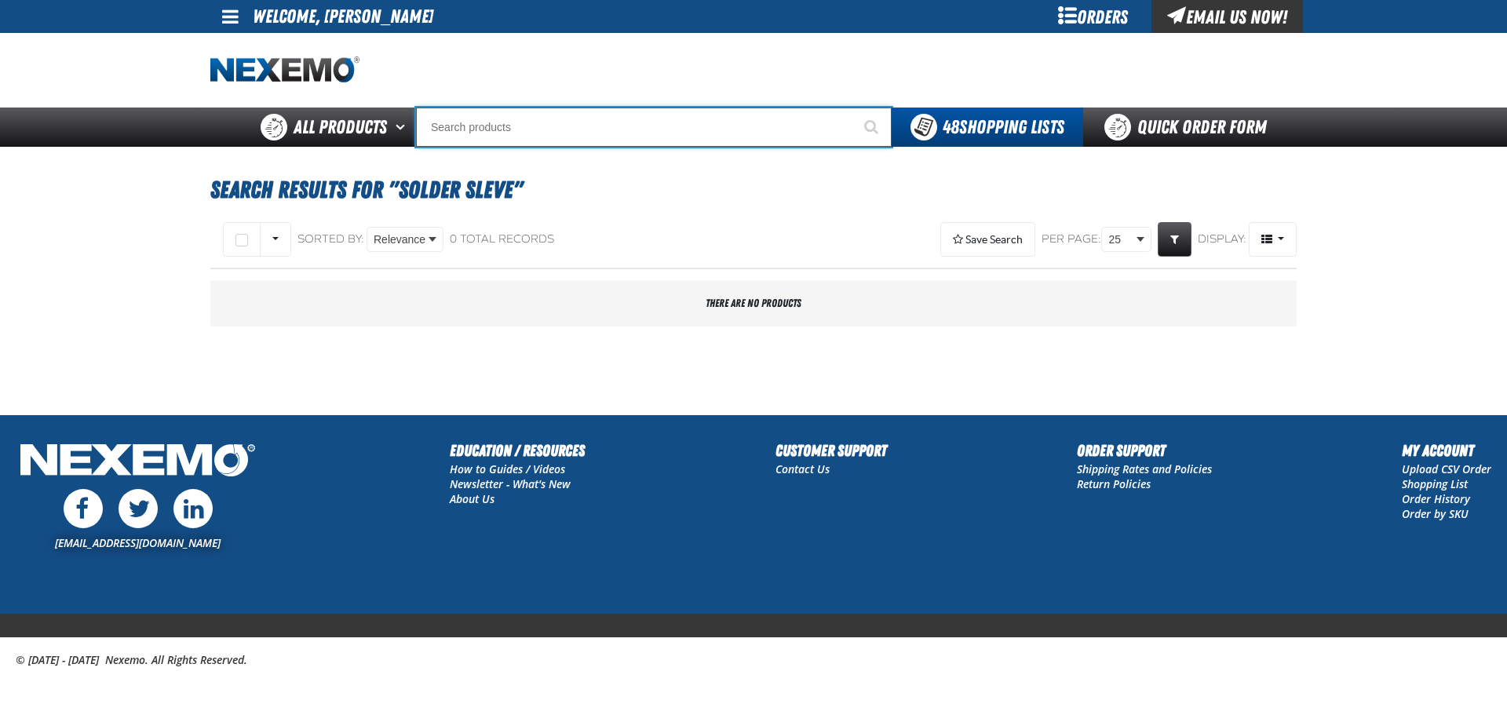
click at [480, 136] on input "Search" at bounding box center [654, 127] width 476 height 39
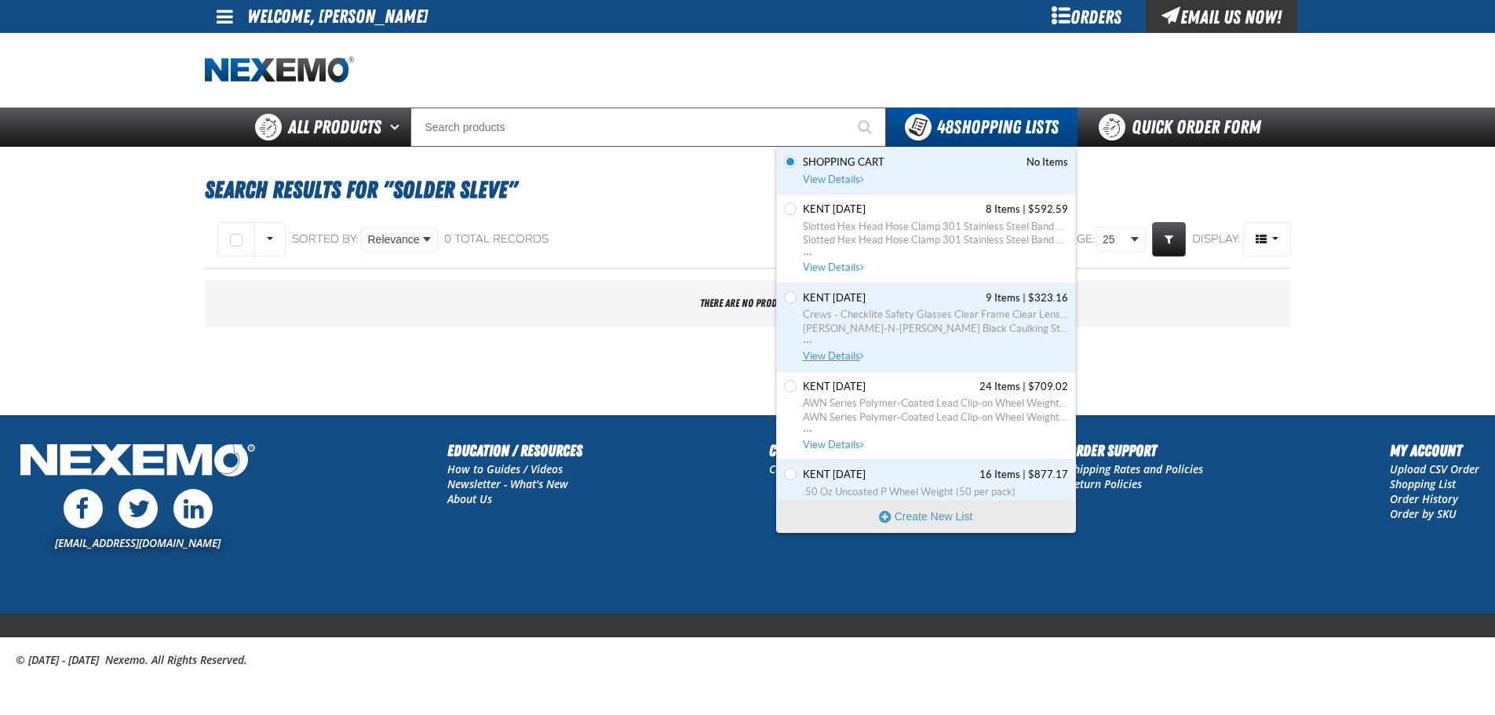
click at [868, 322] on span "[PERSON_NAME]-N-[PERSON_NAME] Black Caulking Strips 1/4 Diameter (Sold Individu…" at bounding box center [935, 329] width 265 height 14
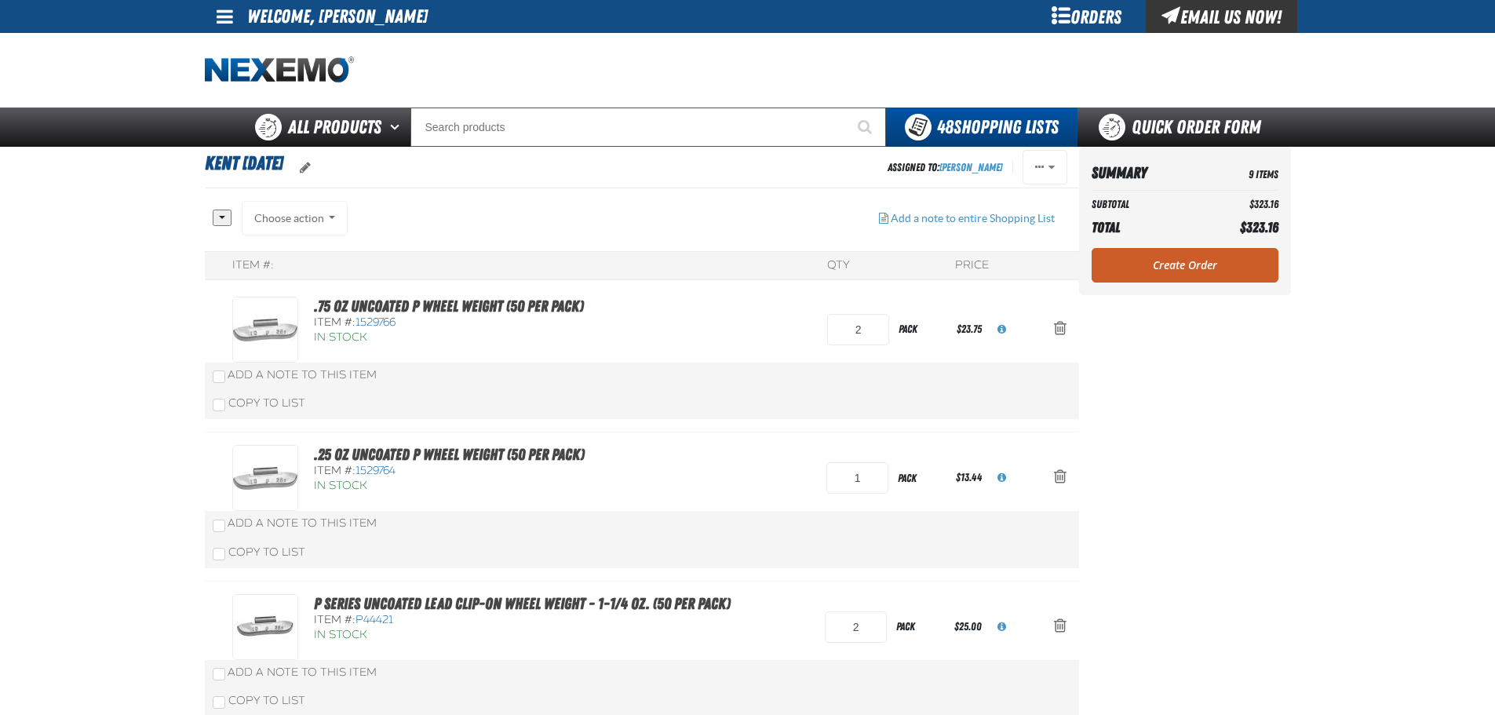
click at [1262, 173] on td "9 Items" at bounding box center [1240, 172] width 76 height 27
click at [1116, 171] on th "Summary" at bounding box center [1147, 172] width 111 height 27
